Goal: Task Accomplishment & Management: Manage account settings

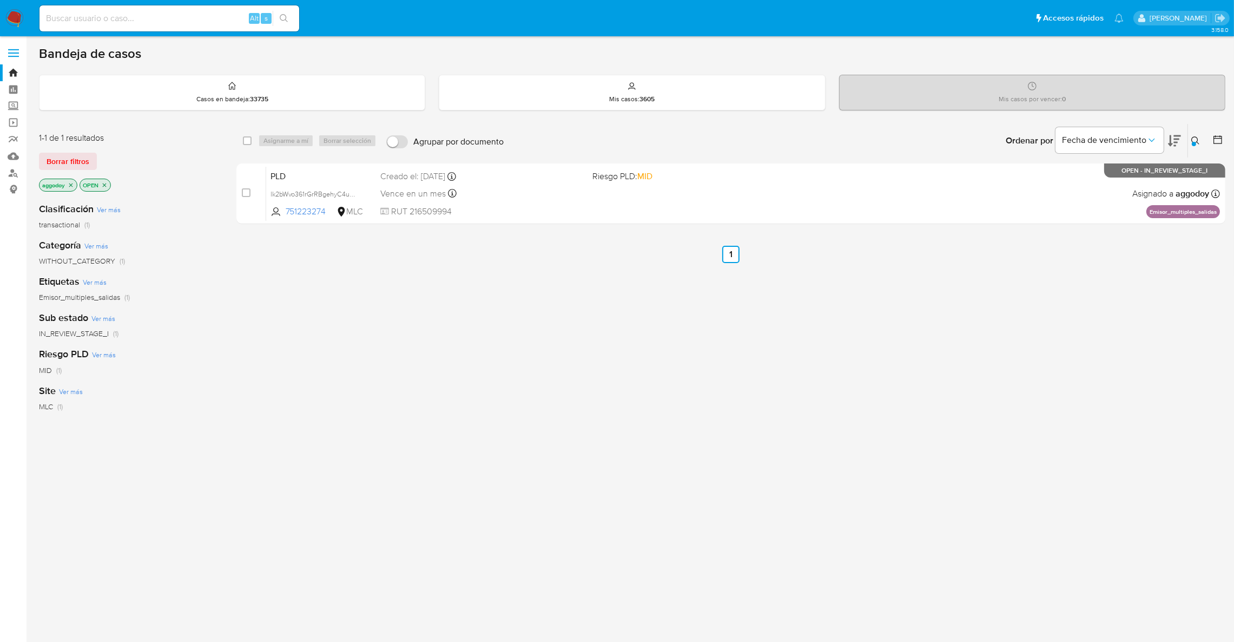
click at [1198, 137] on icon at bounding box center [1196, 140] width 9 height 9
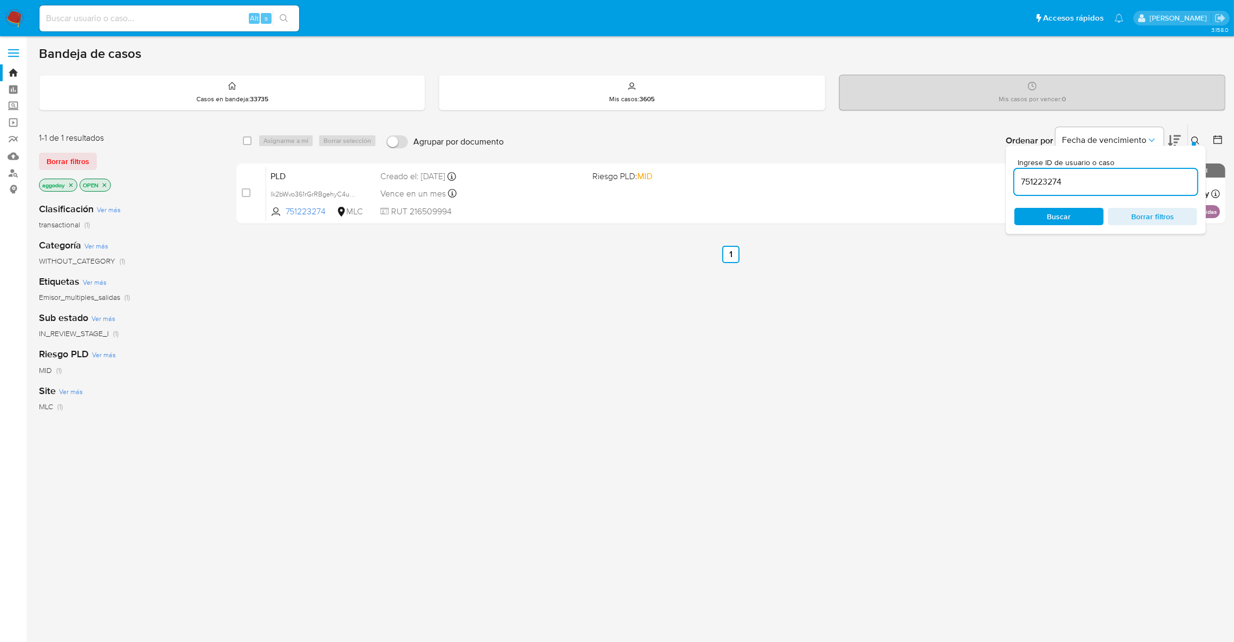
click at [1141, 180] on input "751223274" at bounding box center [1106, 182] width 183 height 14
click at [1126, 187] on input "2451993373" at bounding box center [1106, 182] width 183 height 14
type input "2451993373"
click at [1193, 141] on button at bounding box center [1197, 140] width 18 height 13
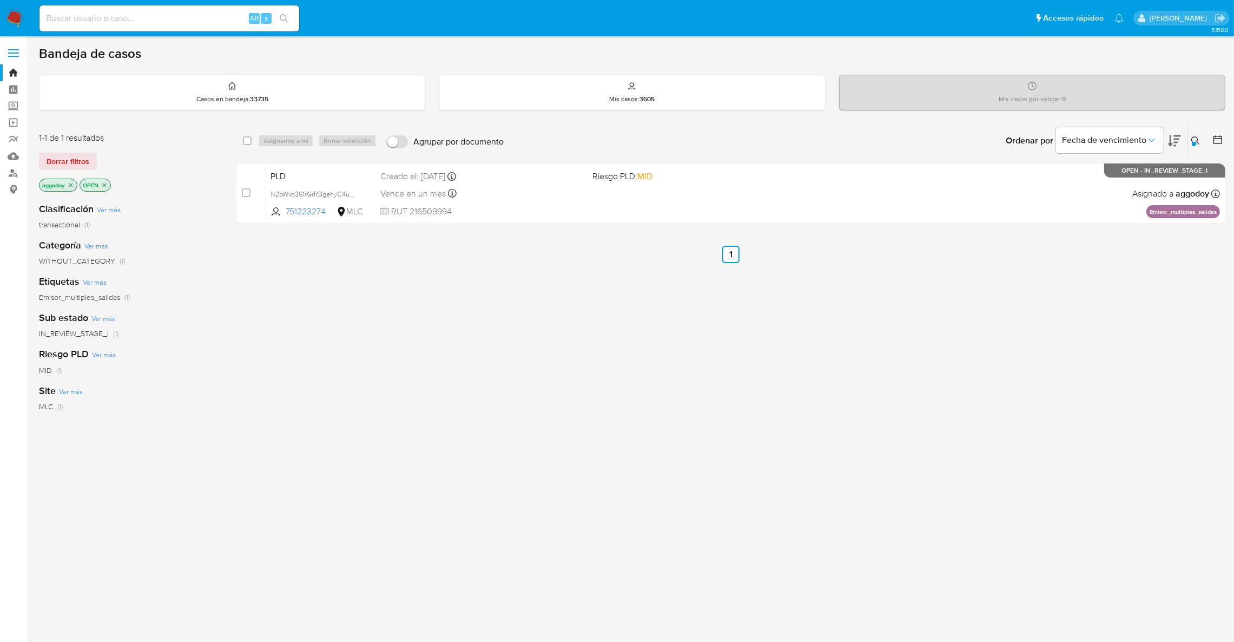
click at [1195, 143] on button at bounding box center [1197, 140] width 18 height 13
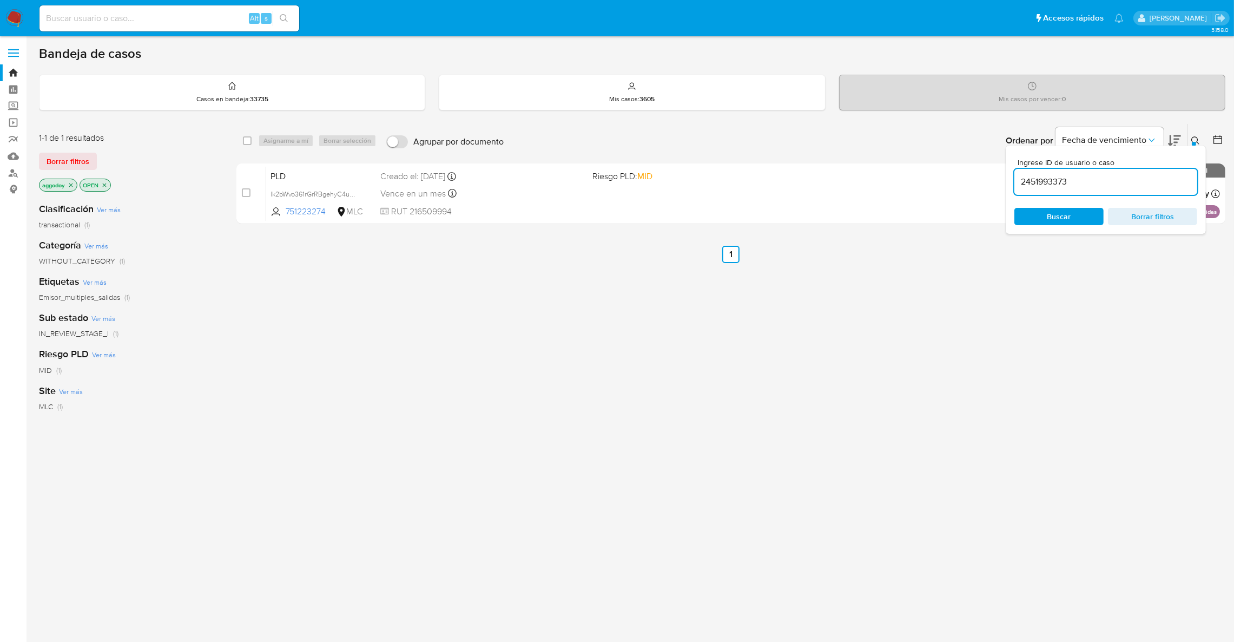
click at [1056, 191] on div "2451993373" at bounding box center [1106, 182] width 183 height 26
click at [1076, 188] on div "2451993373" at bounding box center [1106, 182] width 183 height 26
click at [1072, 183] on input "2451993373" at bounding box center [1106, 182] width 183 height 14
click at [1070, 214] on span "Buscar" at bounding box center [1060, 216] width 24 height 17
click at [1060, 183] on input "2451993373" at bounding box center [1106, 182] width 183 height 14
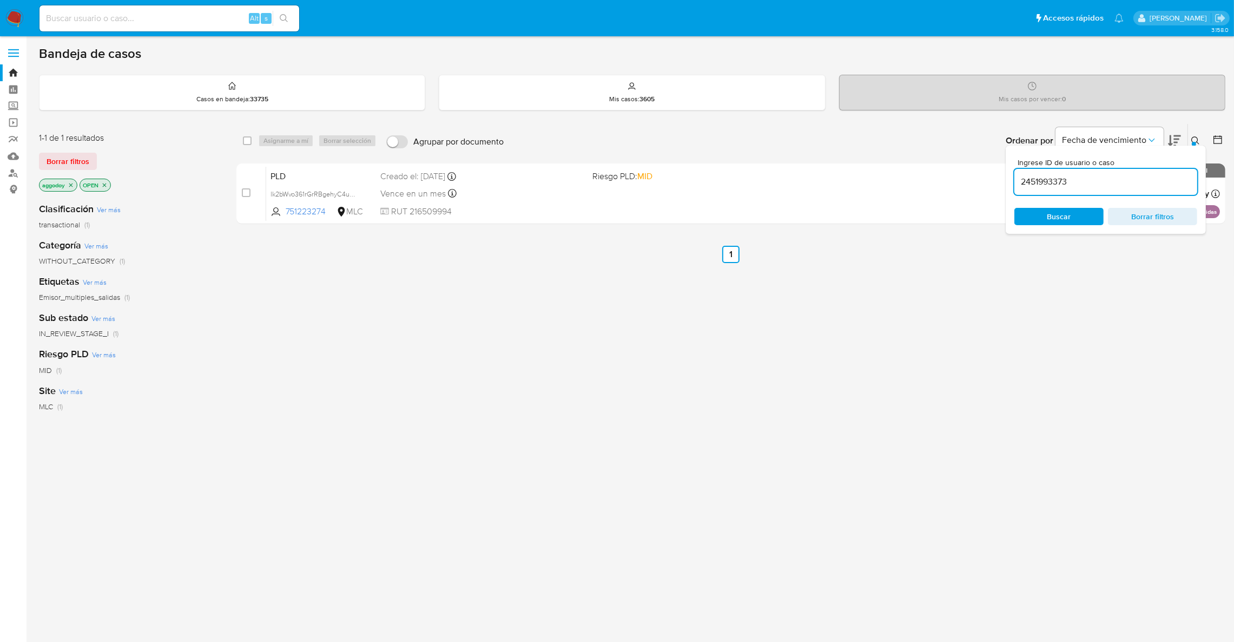
click at [1060, 183] on input "2451993373" at bounding box center [1106, 182] width 183 height 14
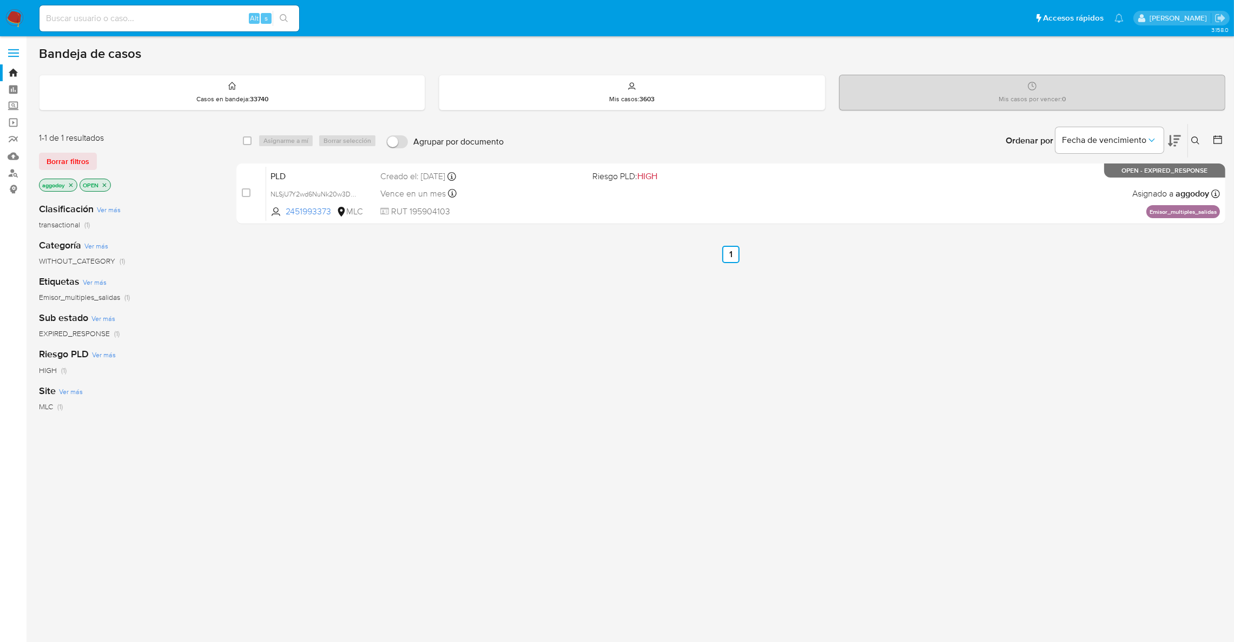
click at [1194, 140] on icon at bounding box center [1196, 140] width 9 height 9
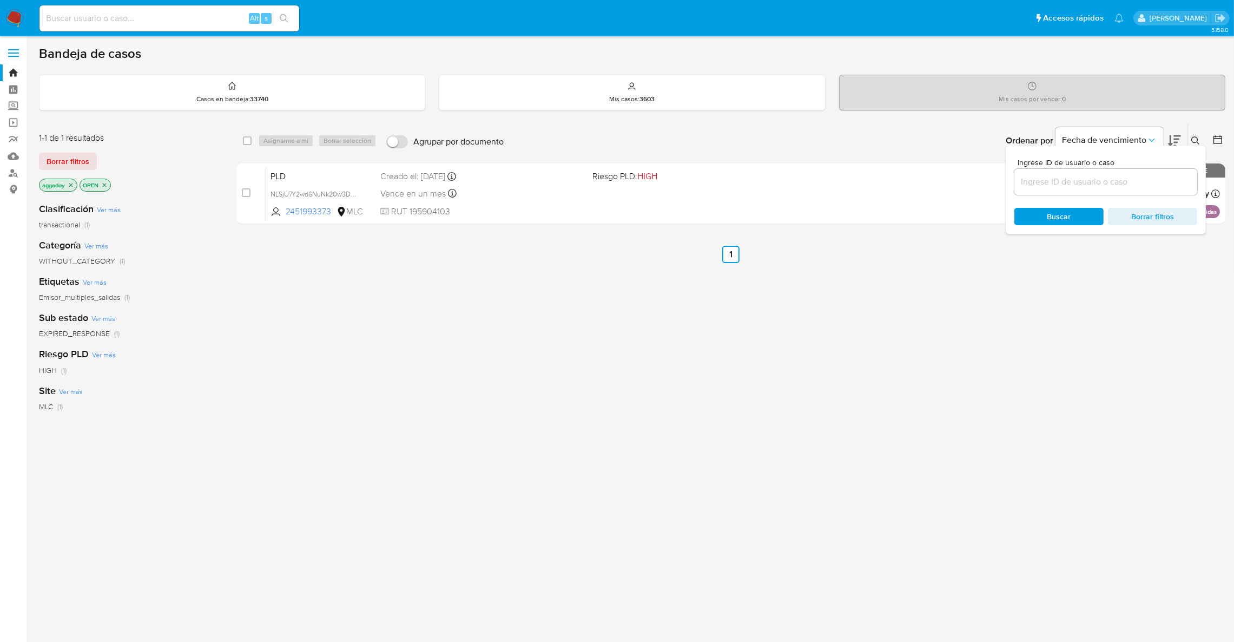
click at [909, 376] on div "select-all-cases-checkbox Asignarme a mí Borrar selección Agrupar por documento…" at bounding box center [730, 368] width 989 height 490
click at [1195, 140] on icon at bounding box center [1196, 140] width 9 height 9
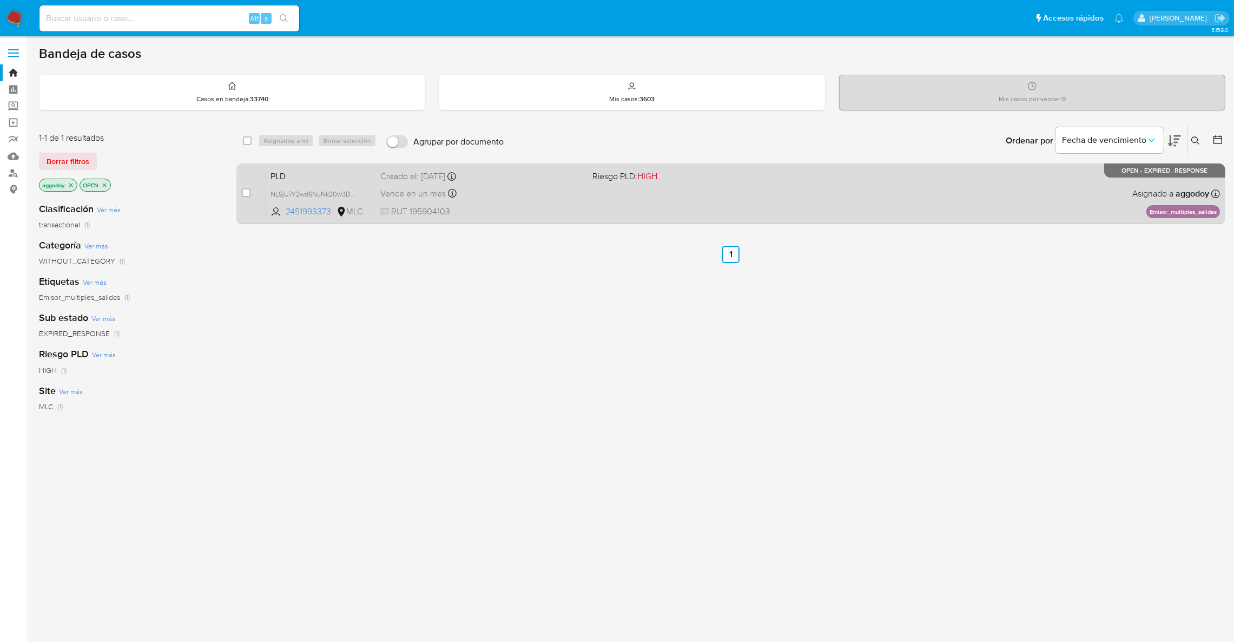
click at [521, 186] on div "Vence en un mes Vence el 10/10/2025 16:08:48" at bounding box center [481, 193] width 203 height 15
click at [249, 193] on input "checkbox" at bounding box center [246, 192] width 9 height 9
checkbox input "true"
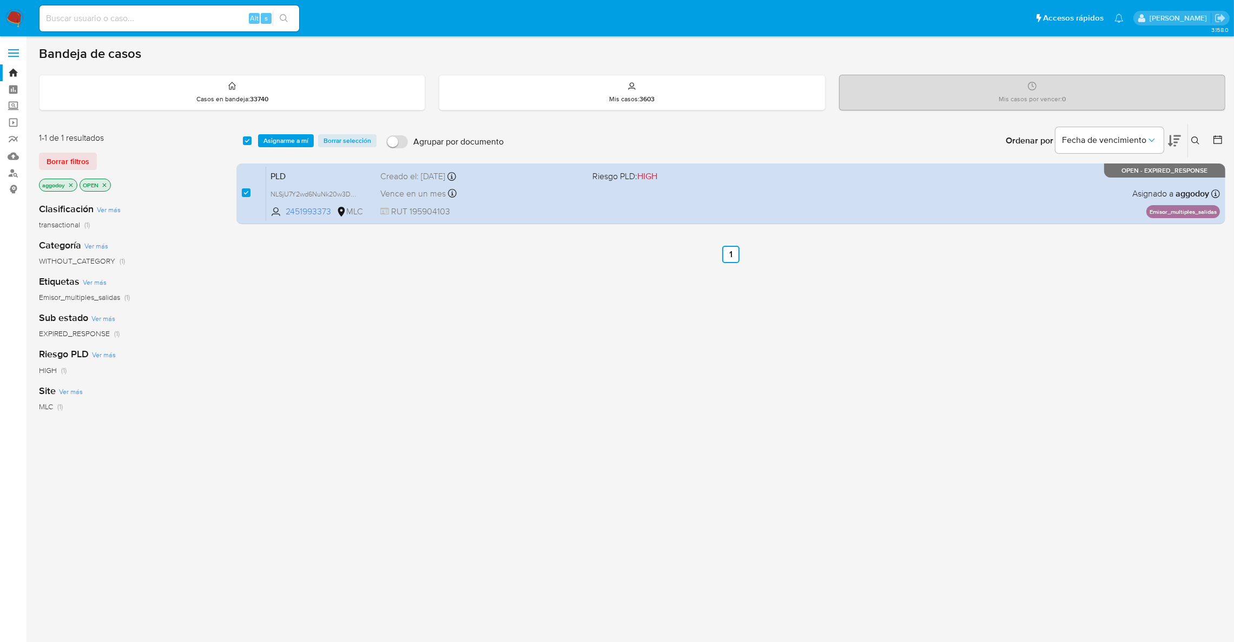
click at [310, 132] on div "select-all-cases-checkbox Asignarme a mí Borrar selección Agrupar por documento…" at bounding box center [730, 141] width 989 height 34
click at [310, 133] on div "select-all-cases-checkbox Asignarme a mí Borrar selección Agrupar por documento…" at bounding box center [730, 141] width 989 height 34
click at [304, 138] on span "Asignarme a mí" at bounding box center [286, 140] width 45 height 11
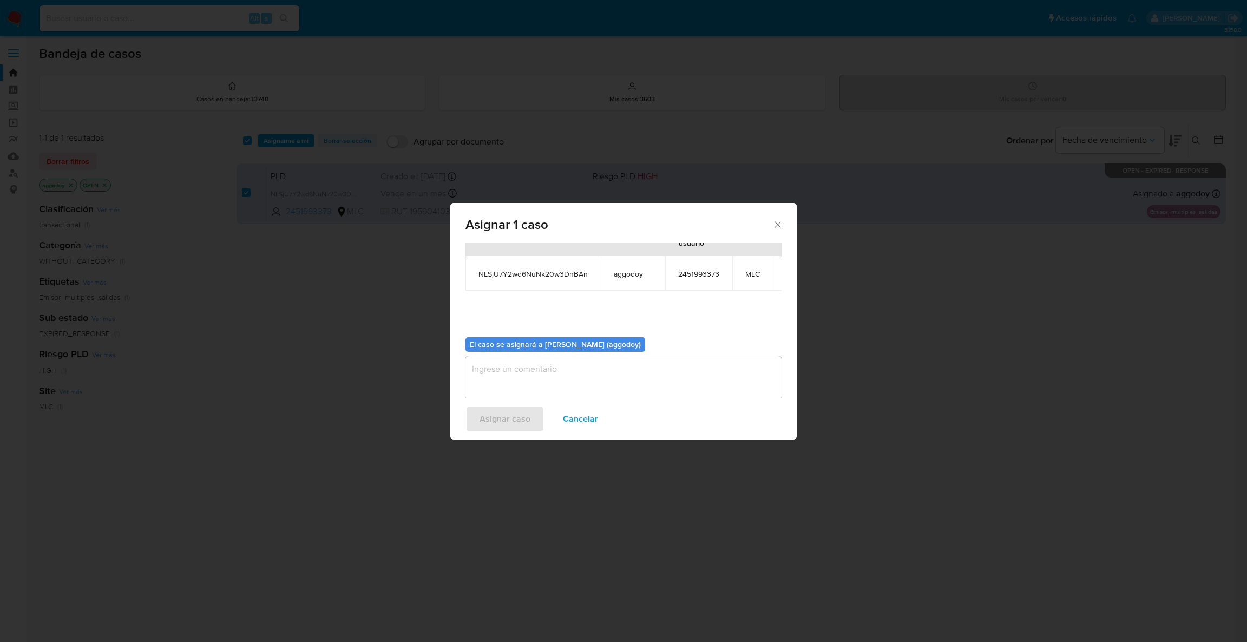
scroll to position [68, 0]
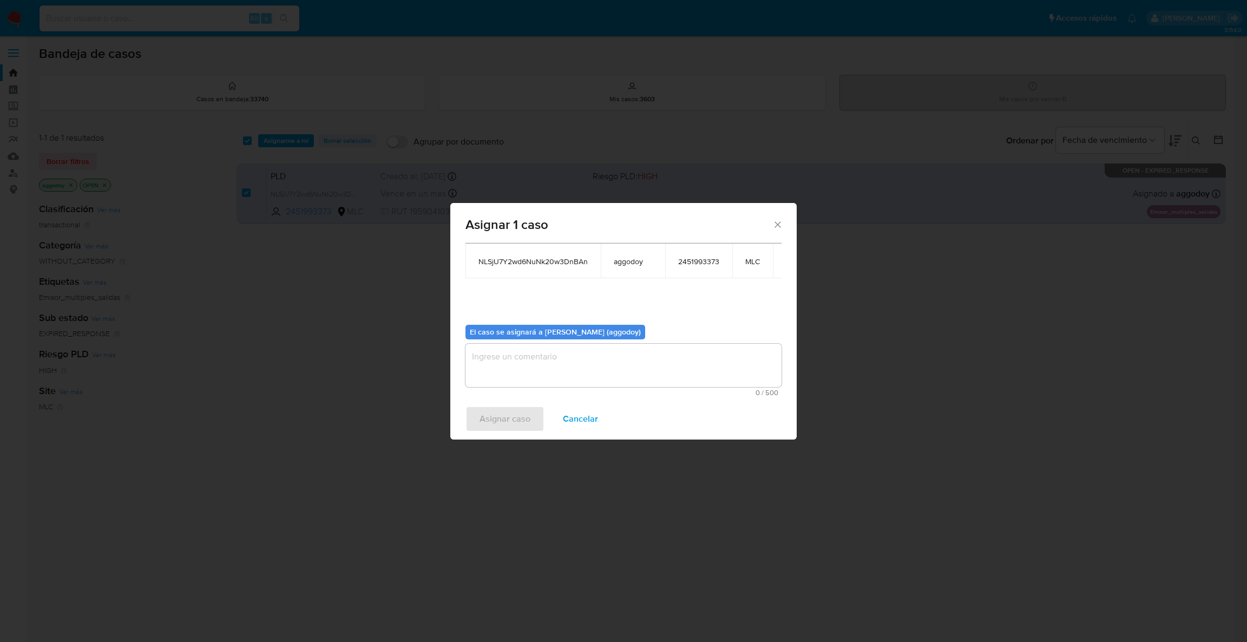
click at [625, 389] on span "0 / 500" at bounding box center [624, 392] width 310 height 7
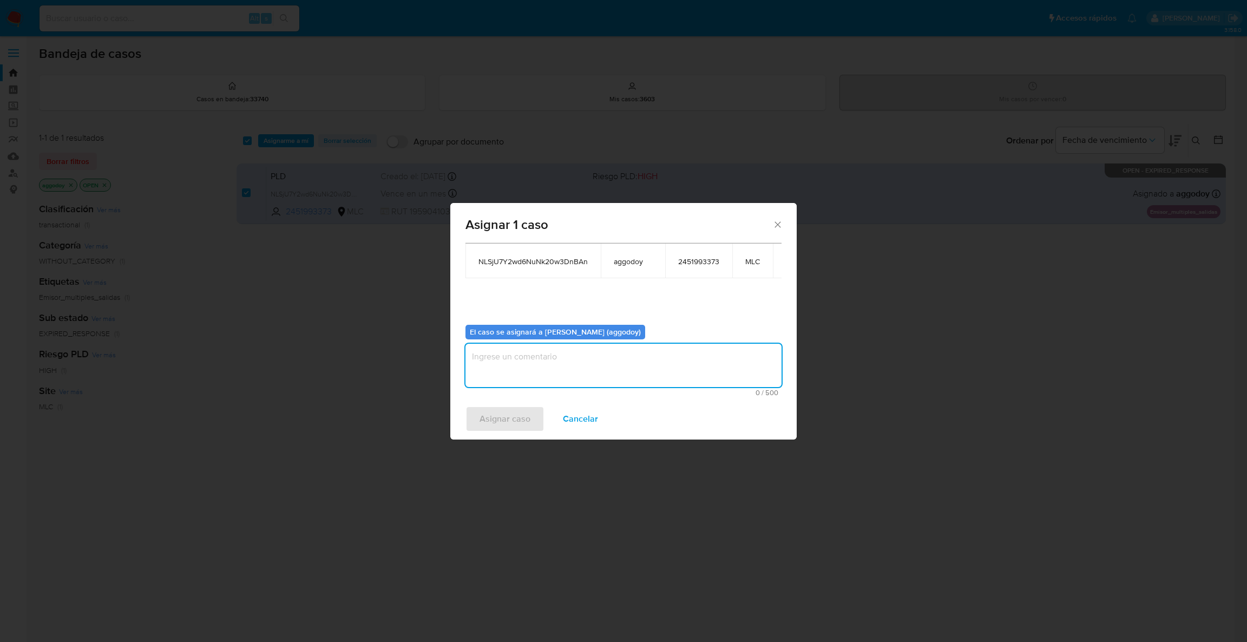
click at [615, 360] on textarea "assign-modal" at bounding box center [623, 365] width 316 height 43
type textarea ","
click at [524, 426] on span "Asignar caso" at bounding box center [504, 419] width 51 height 24
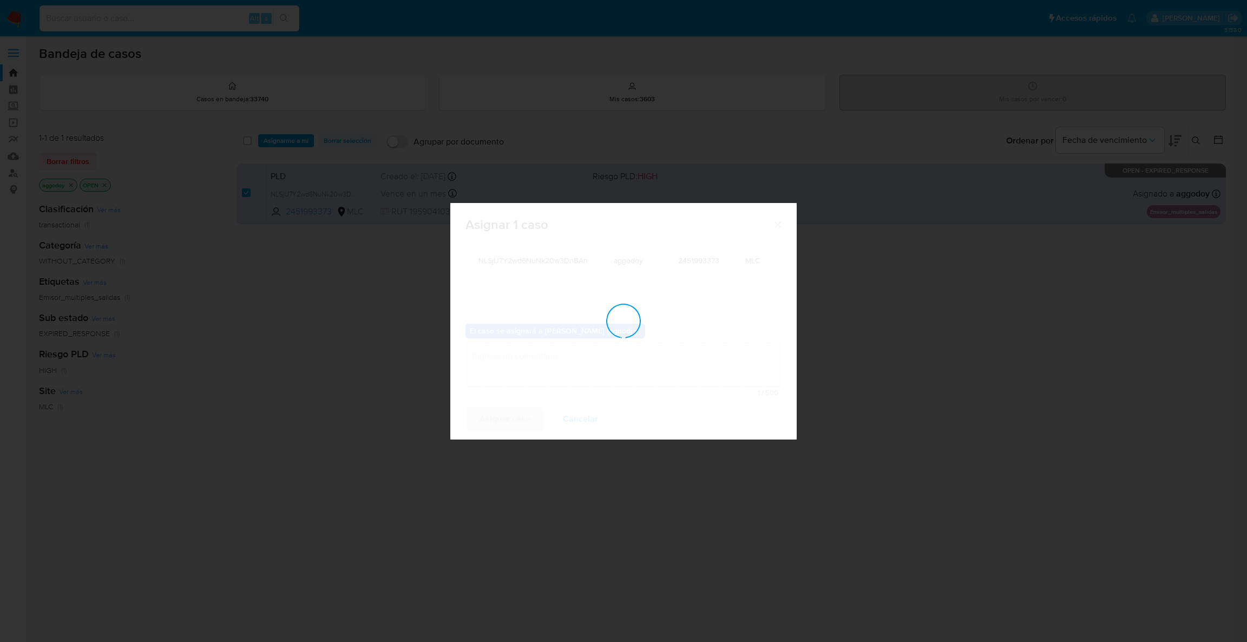
checkbox input "false"
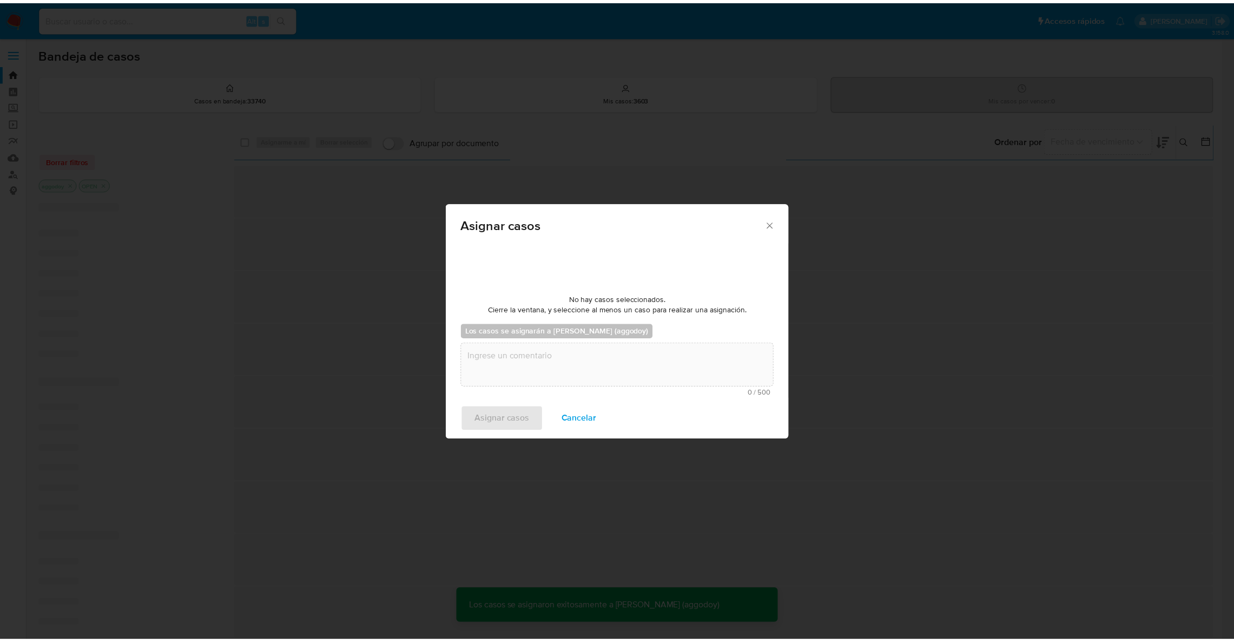
scroll to position [65, 0]
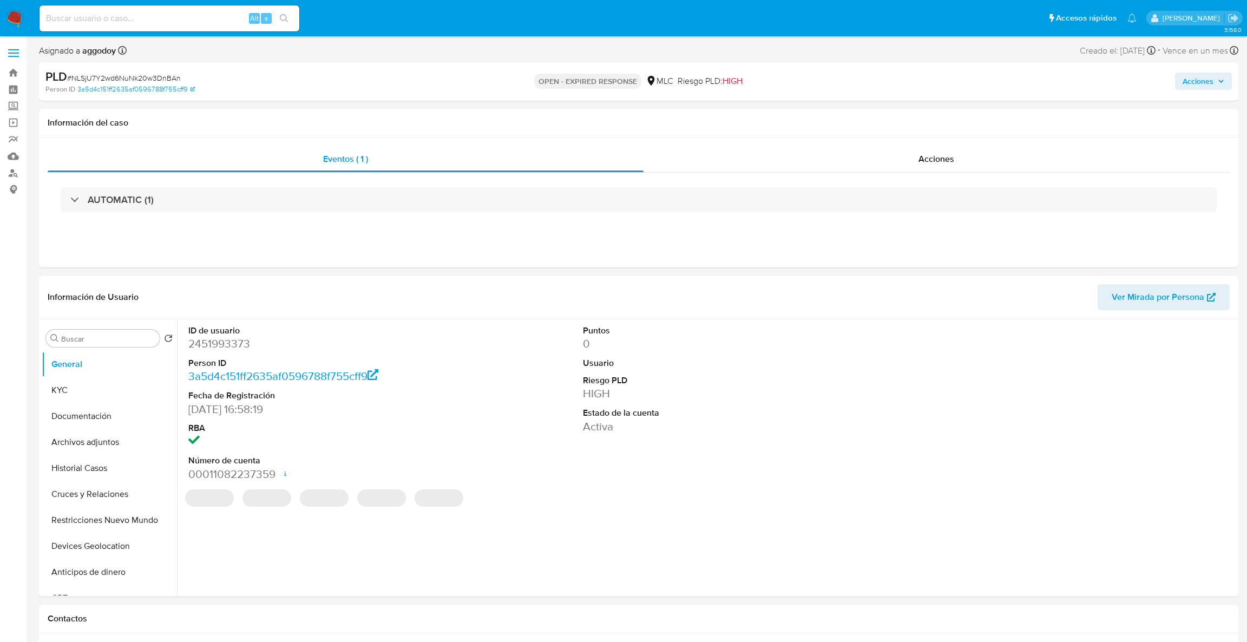
select select "10"
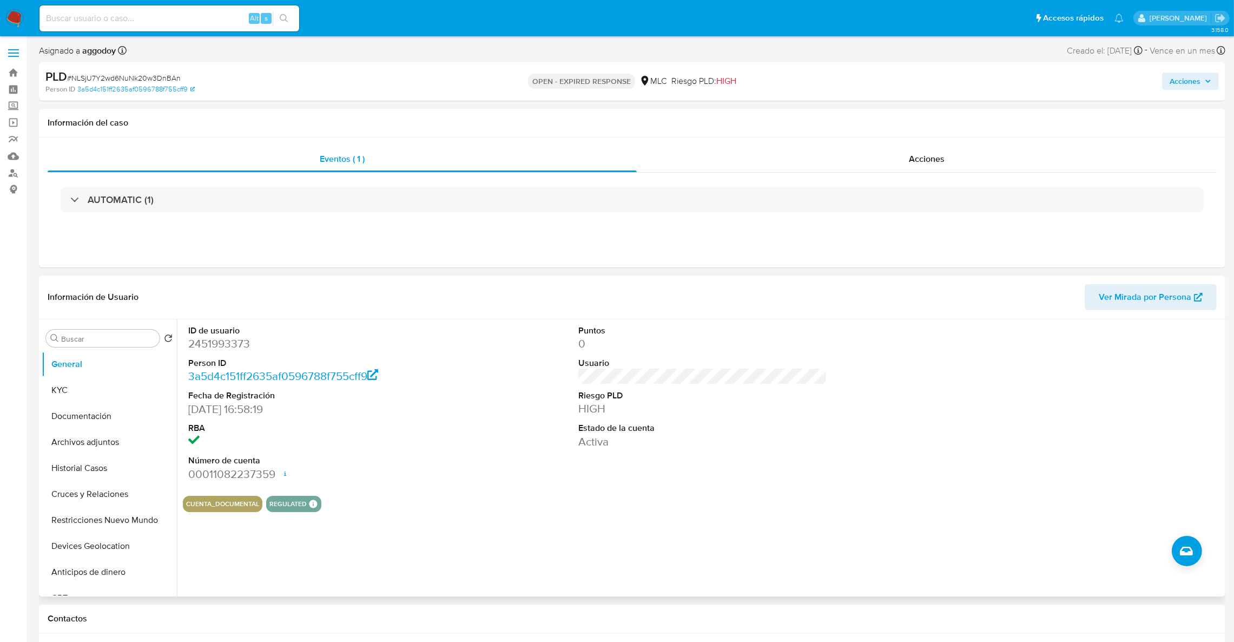
click at [204, 340] on dd "2451993373" at bounding box center [312, 343] width 249 height 15
click at [206, 340] on dd "2451993373" at bounding box center [312, 343] width 249 height 15
copy dd "2451993373"
drag, startPoint x: 214, startPoint y: 351, endPoint x: 201, endPoint y: 343, distance: 15.0
click at [201, 343] on dd "2451993373" at bounding box center [312, 343] width 249 height 15
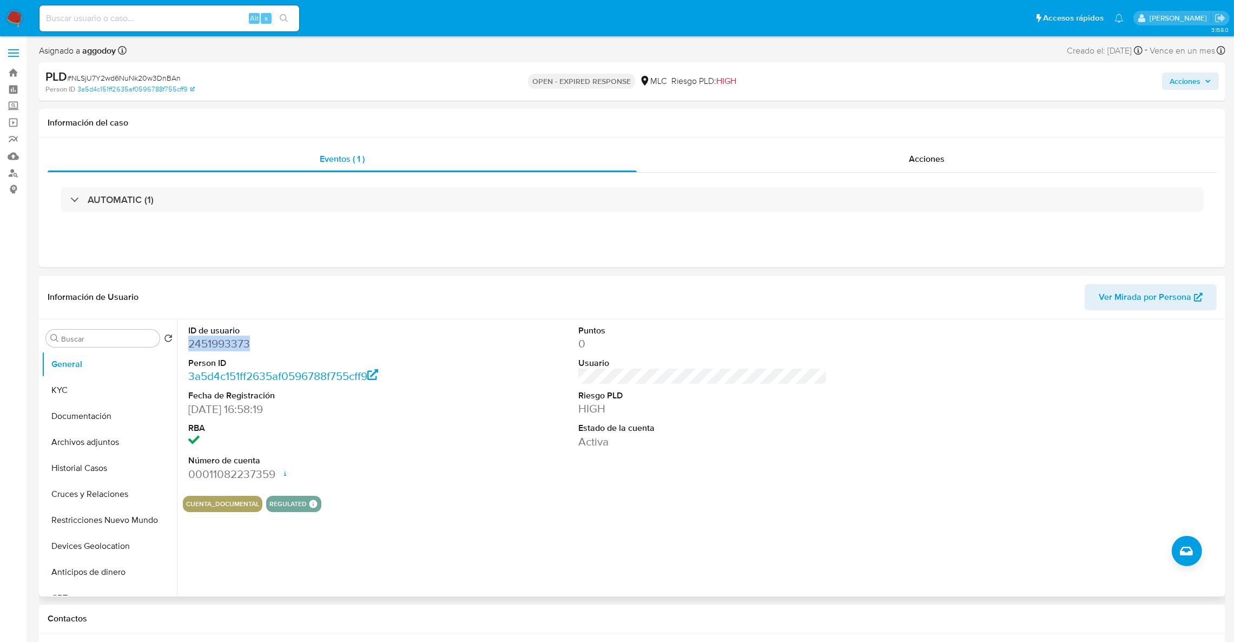
click at [201, 343] on dd "2451993373" at bounding box center [312, 343] width 249 height 15
copy dd "2451993373"
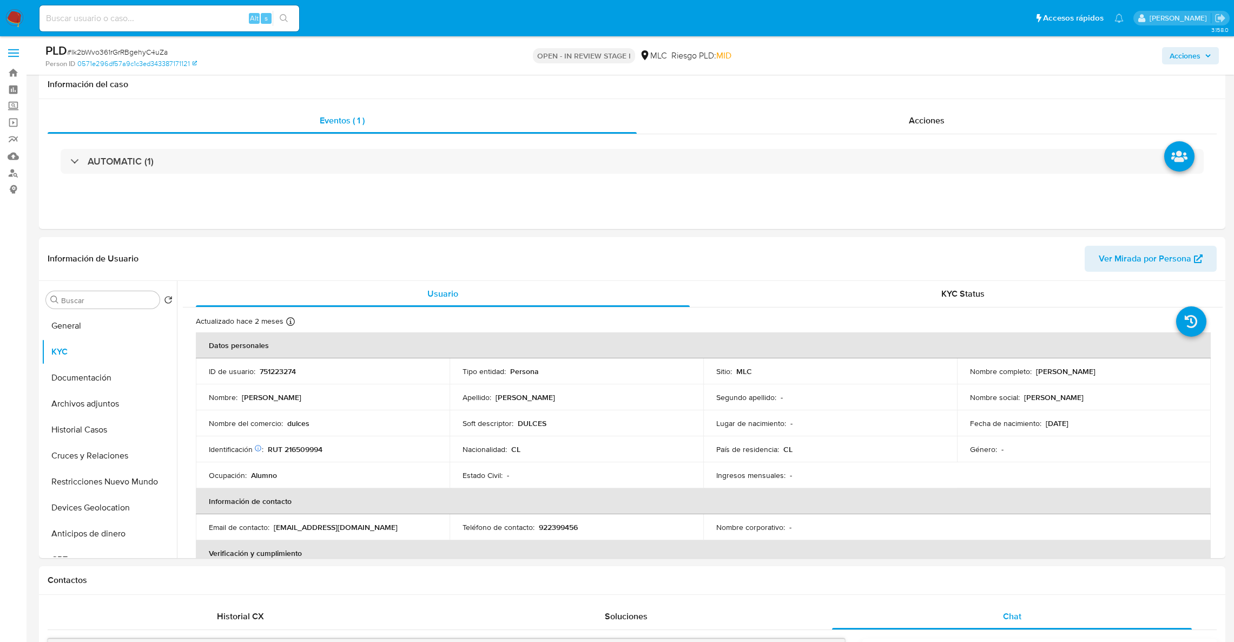
select select "10"
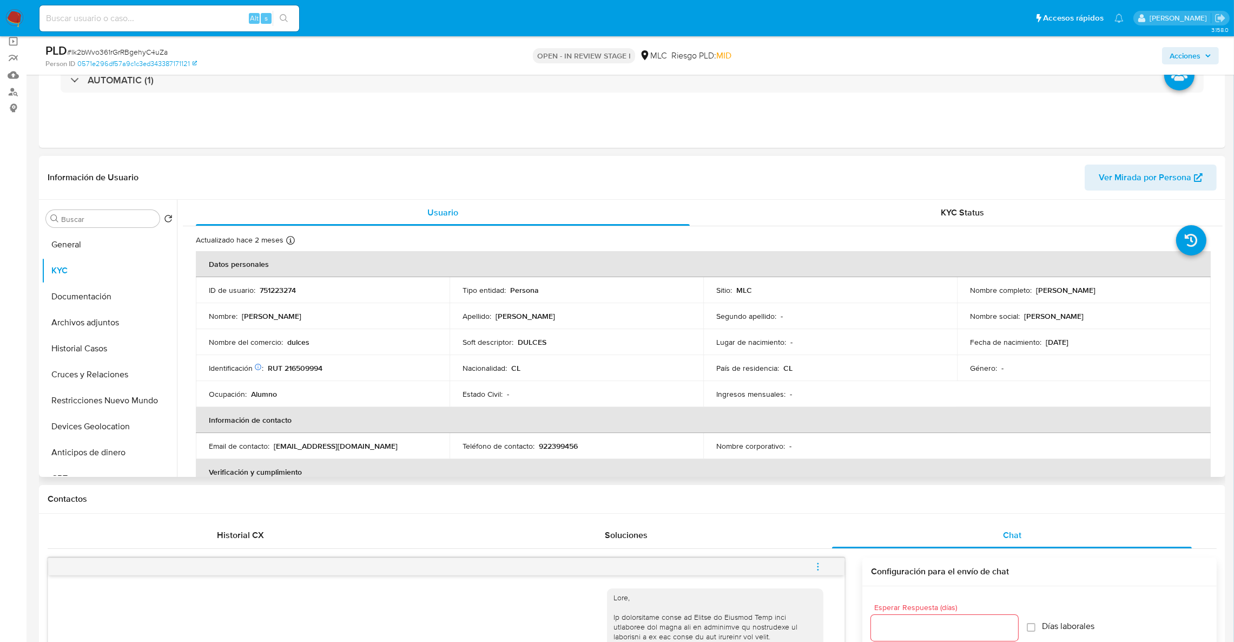
click at [274, 292] on p "751223274" at bounding box center [278, 290] width 36 height 10
click at [271, 287] on p "751223274" at bounding box center [278, 290] width 36 height 10
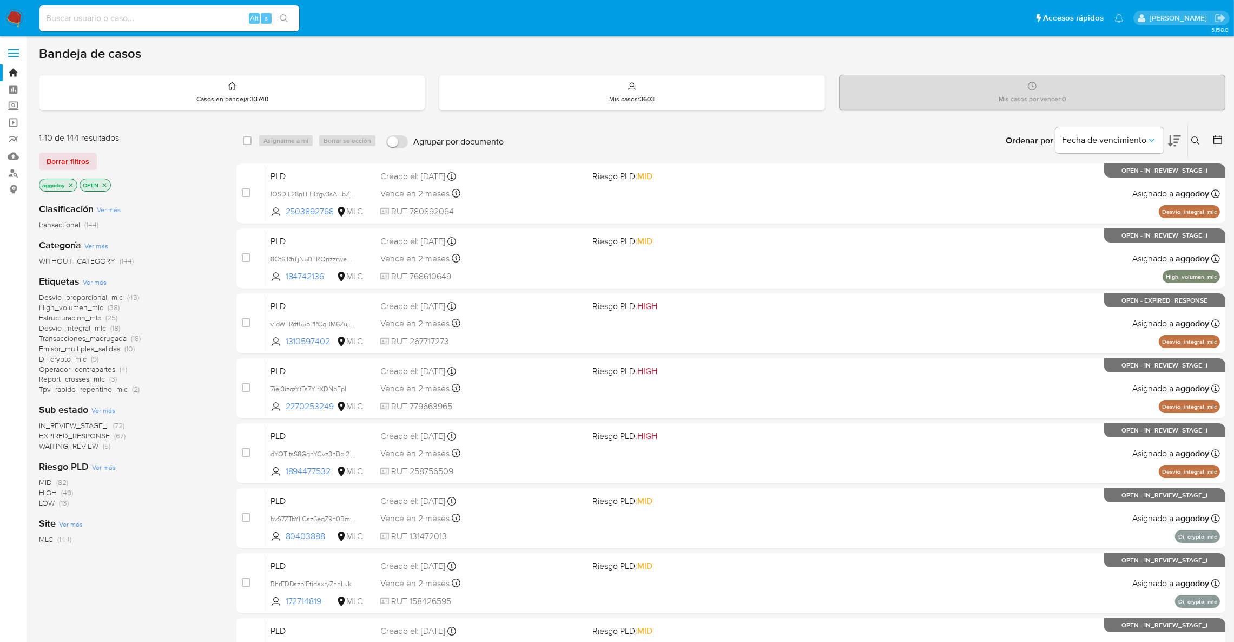
drag, startPoint x: 180, startPoint y: 1, endPoint x: 157, endPoint y: -98, distance: 102.3
click at [157, 0] on html "Pausado Ver notificaciones Alt s Accesos rápidos Presiona las siguientes teclas…" at bounding box center [617, 446] width 1234 height 893
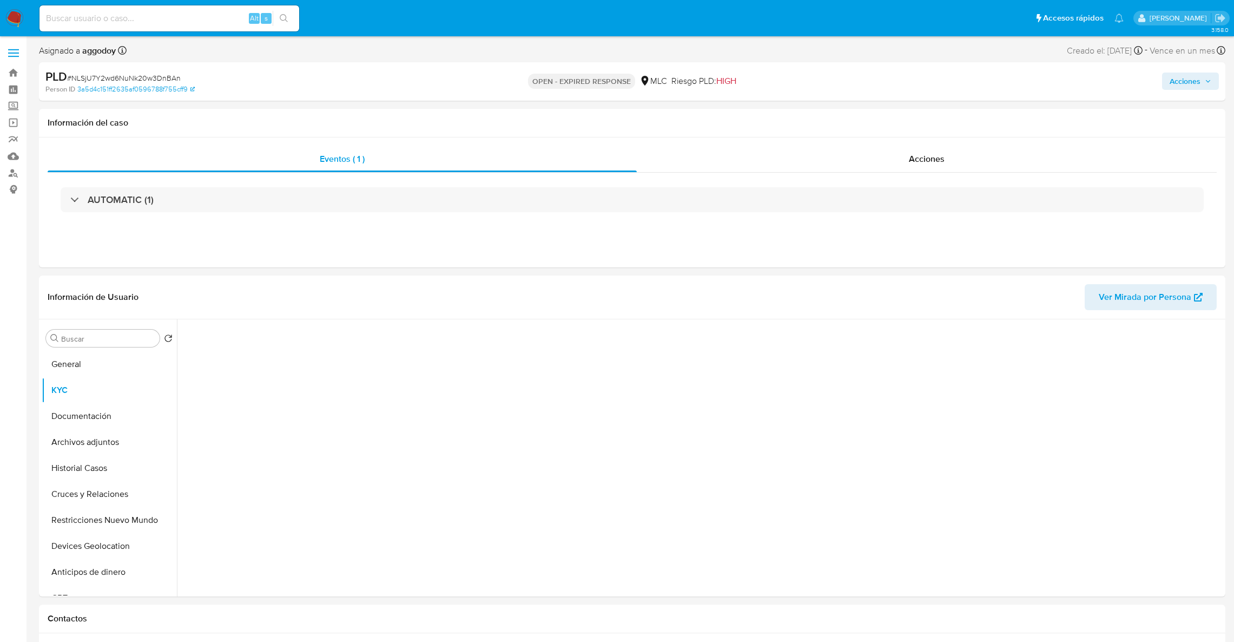
select select "10"
